Goal: Information Seeking & Learning: Find specific fact

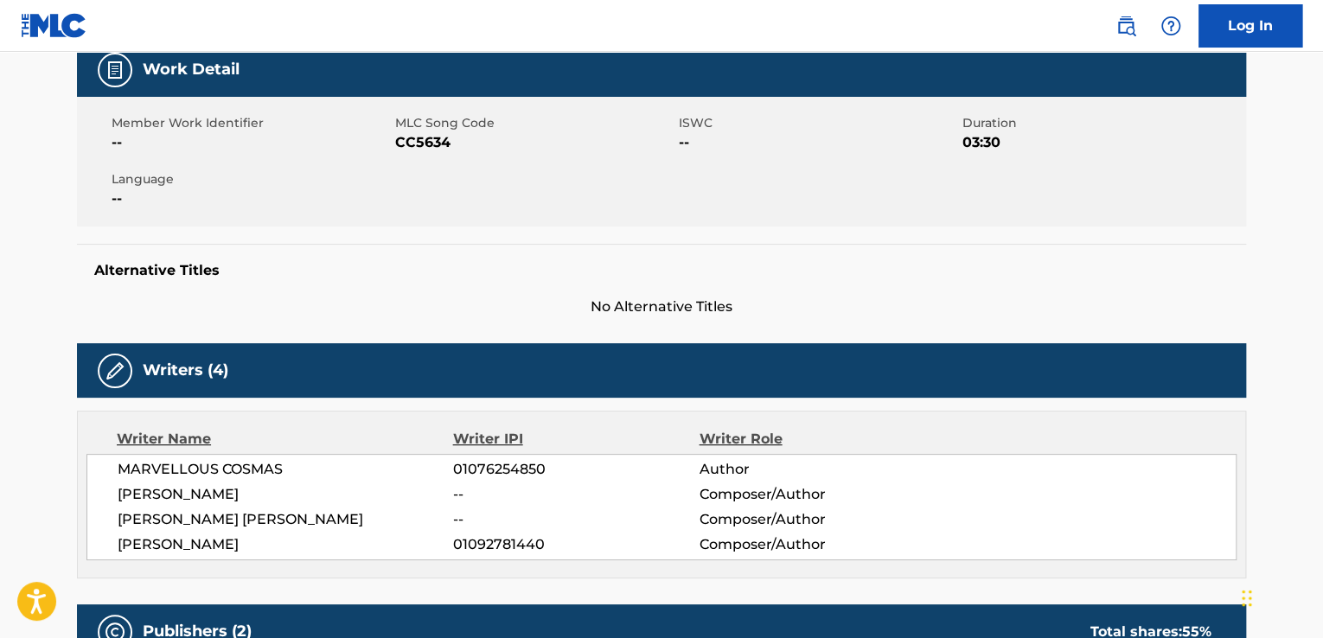
click at [959, 509] on div "[PERSON_NAME] [PERSON_NAME] -- Composer/Author" at bounding box center [677, 519] width 1118 height 21
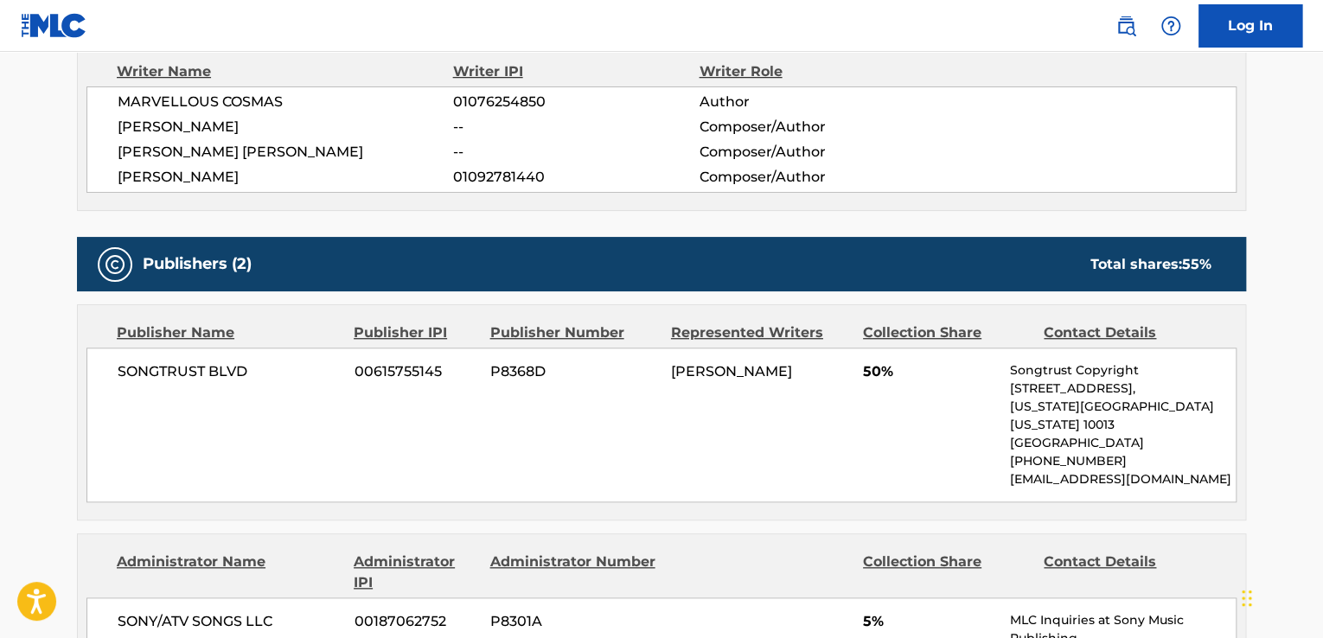
scroll to position [616, 0]
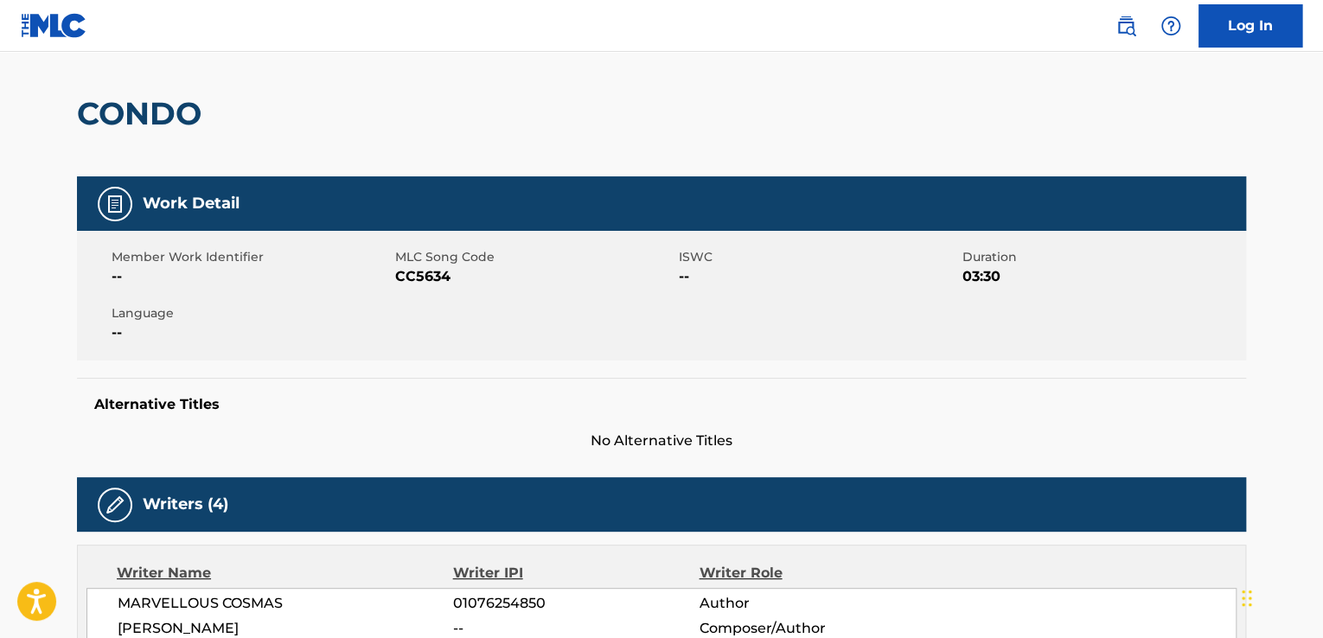
click at [581, 378] on div "Alternative Titles No Alternative Titles" at bounding box center [661, 415] width 1169 height 74
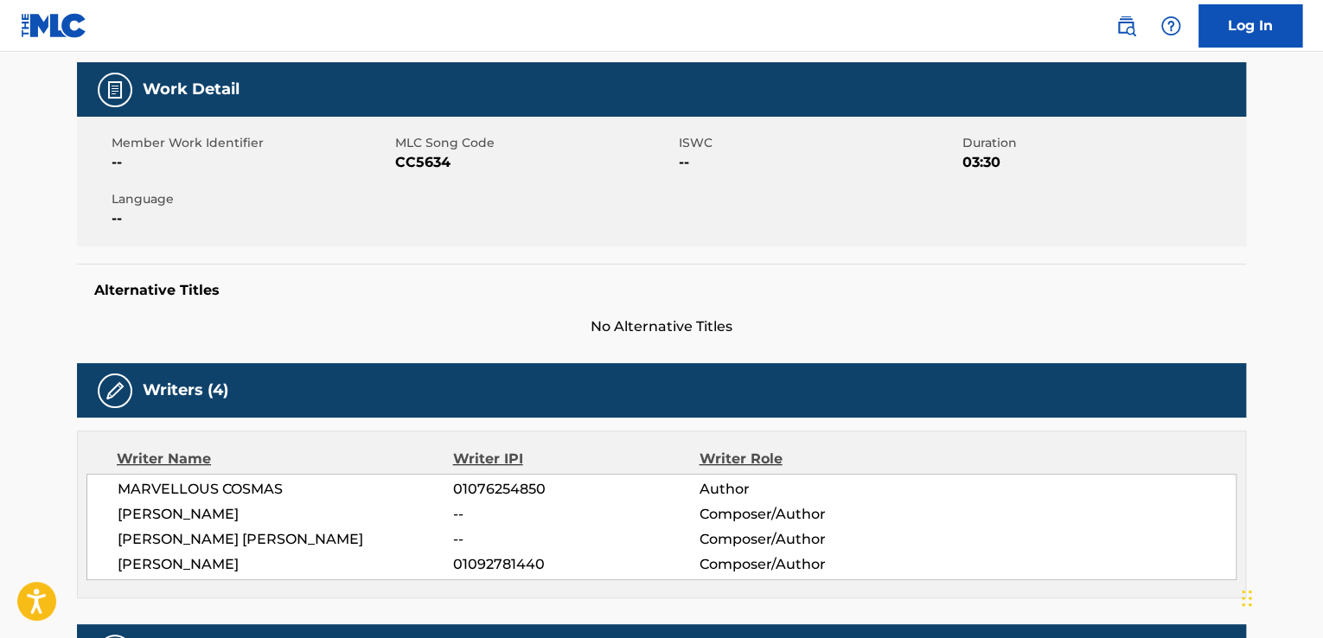
click at [581, 376] on div "Writers (4)" at bounding box center [661, 390] width 1169 height 54
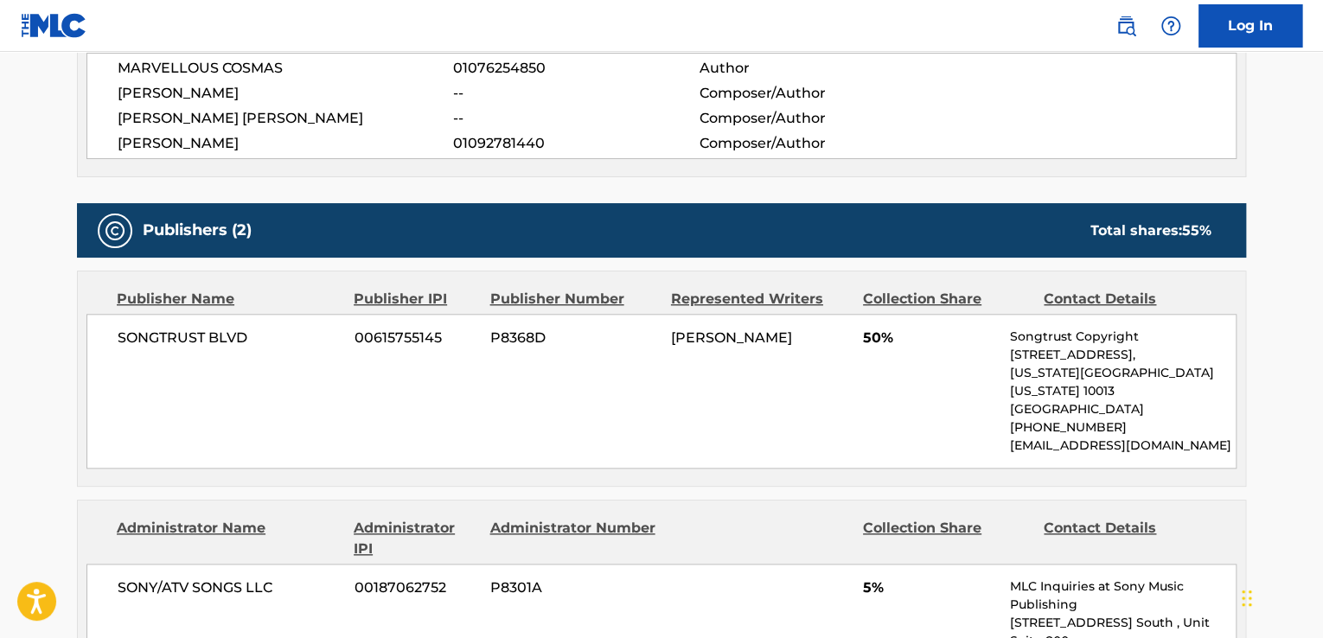
scroll to position [666, 0]
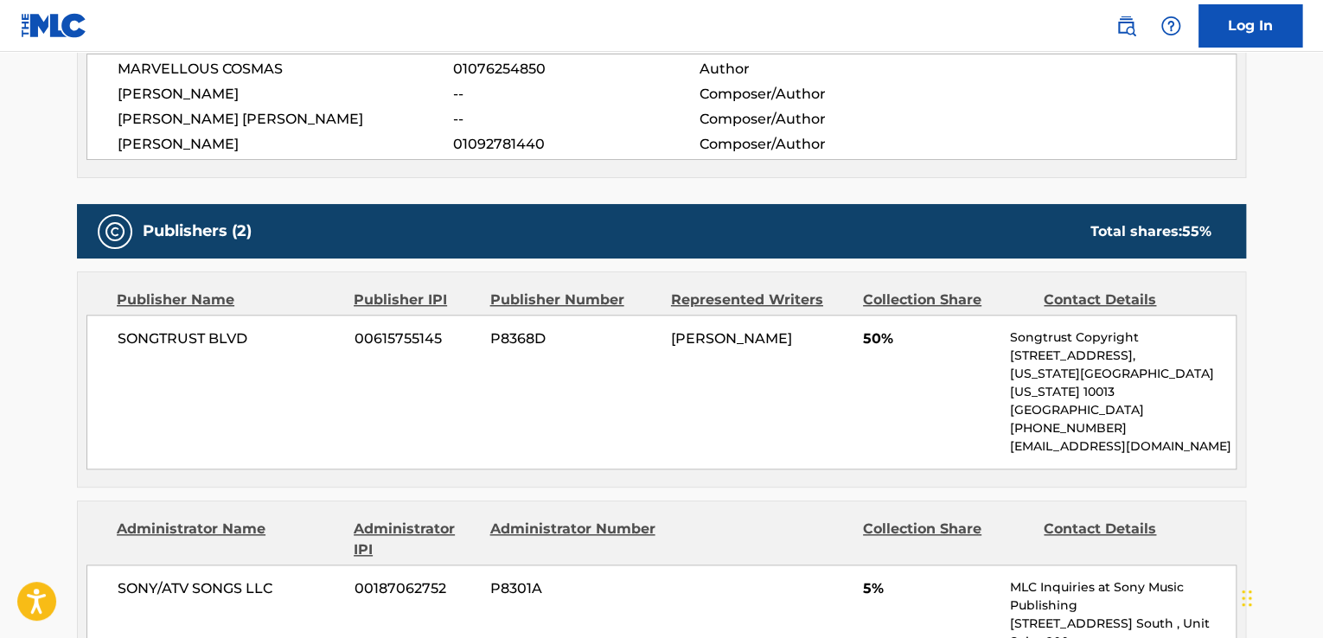
drag, startPoint x: 570, startPoint y: 350, endPoint x: 572, endPoint y: 303, distance: 47.6
drag, startPoint x: 572, startPoint y: 303, endPoint x: 1317, endPoint y: 169, distance: 756.3
click at [1317, 169] on main "Copy work link CONDO Work Detail Member Work Identifier -- MLC Song Code CC5634…" at bounding box center [661, 462] width 1323 height 2153
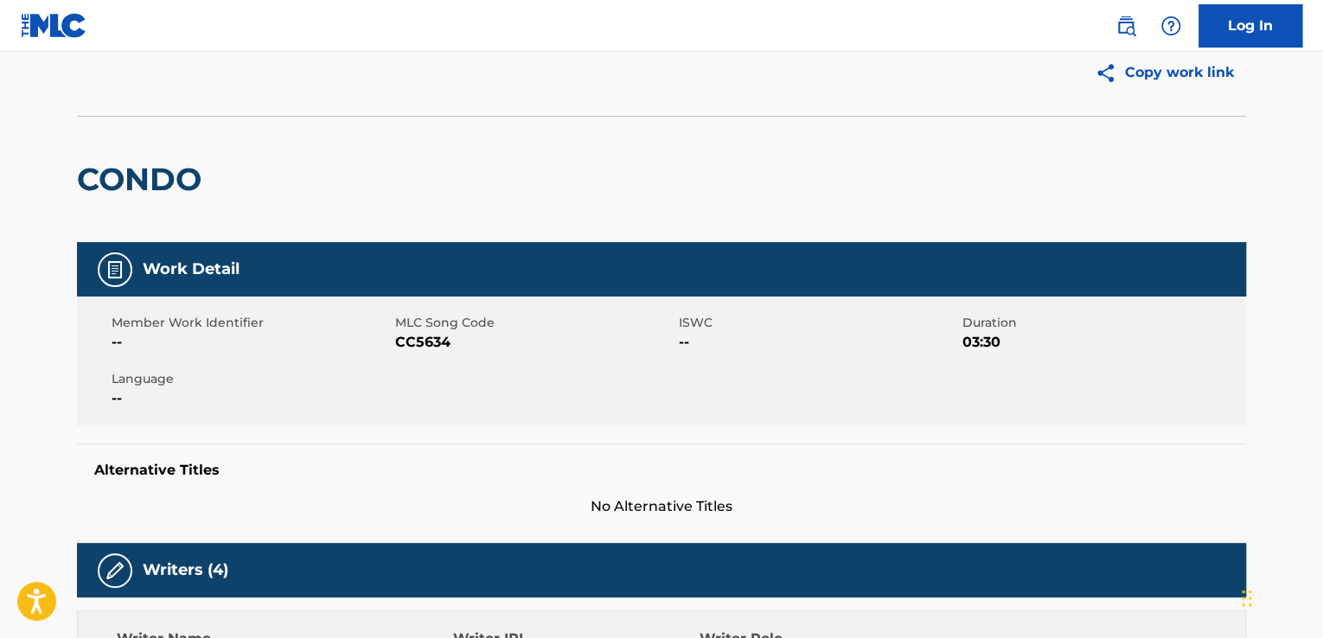
scroll to position [0, 0]
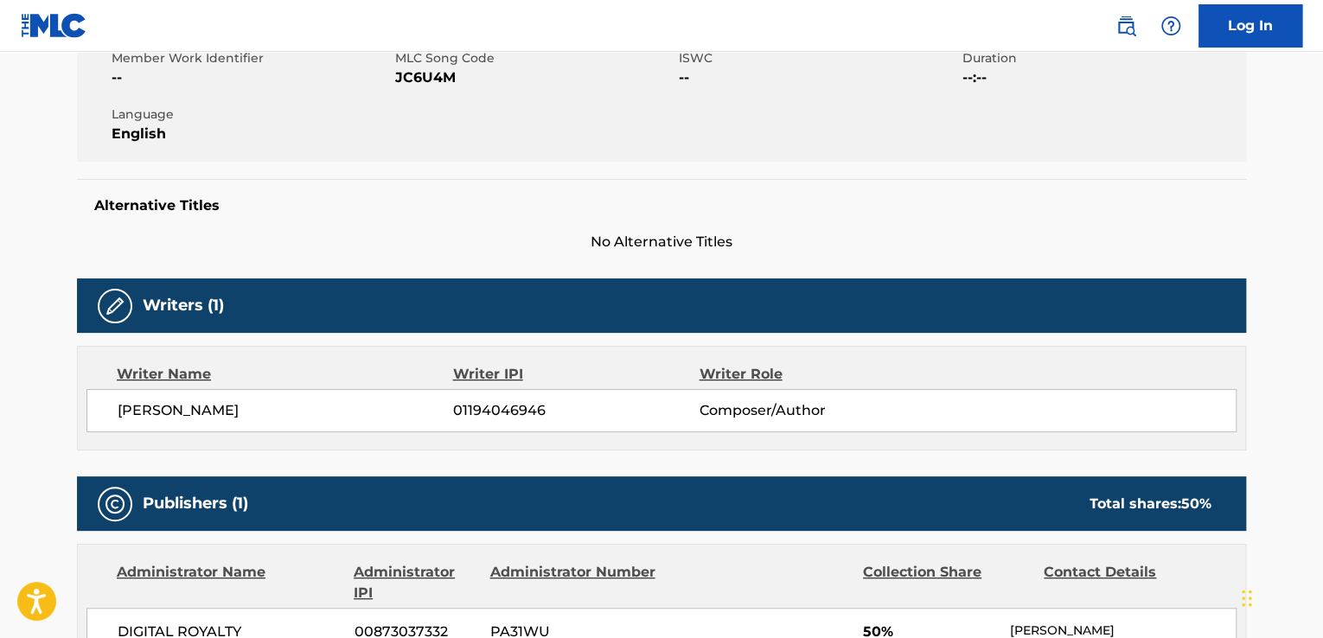
click at [189, 432] on div "Writer Name Writer IPI Writer Role [PERSON_NAME] 01194046946 Composer/Author" at bounding box center [661, 398] width 1169 height 105
